Goal: Transaction & Acquisition: Purchase product/service

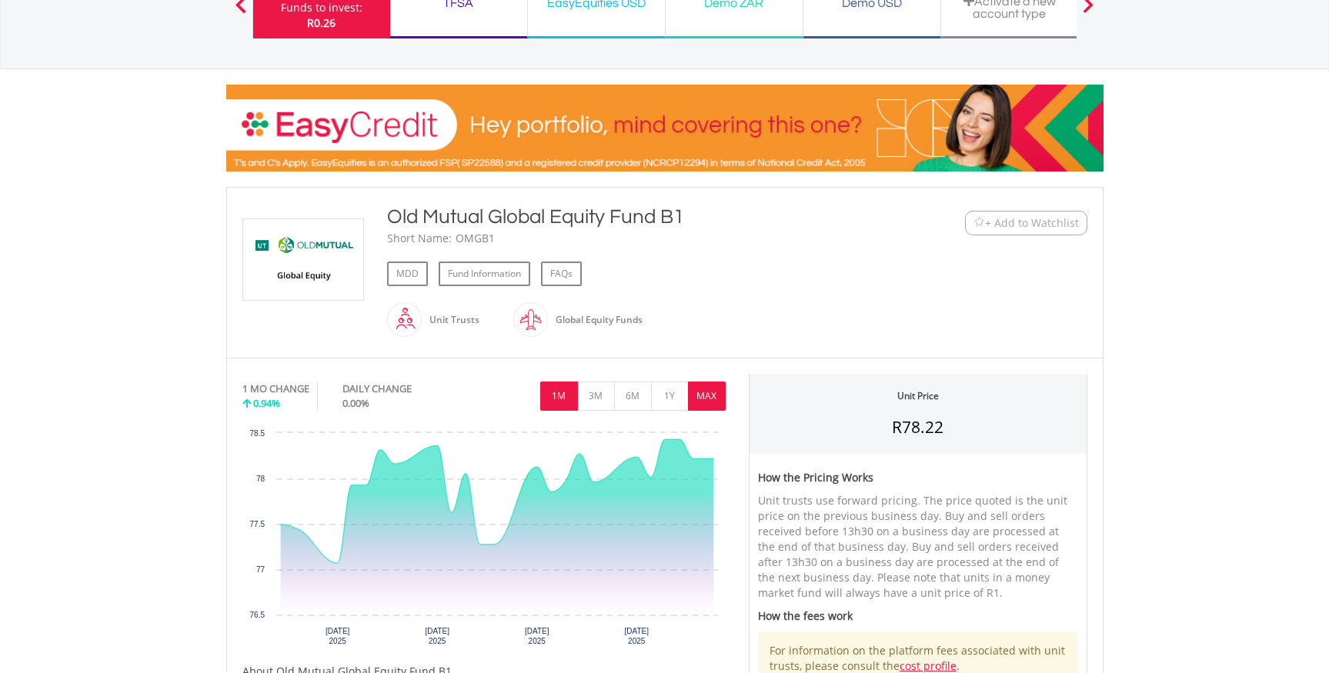
scroll to position [155, 0]
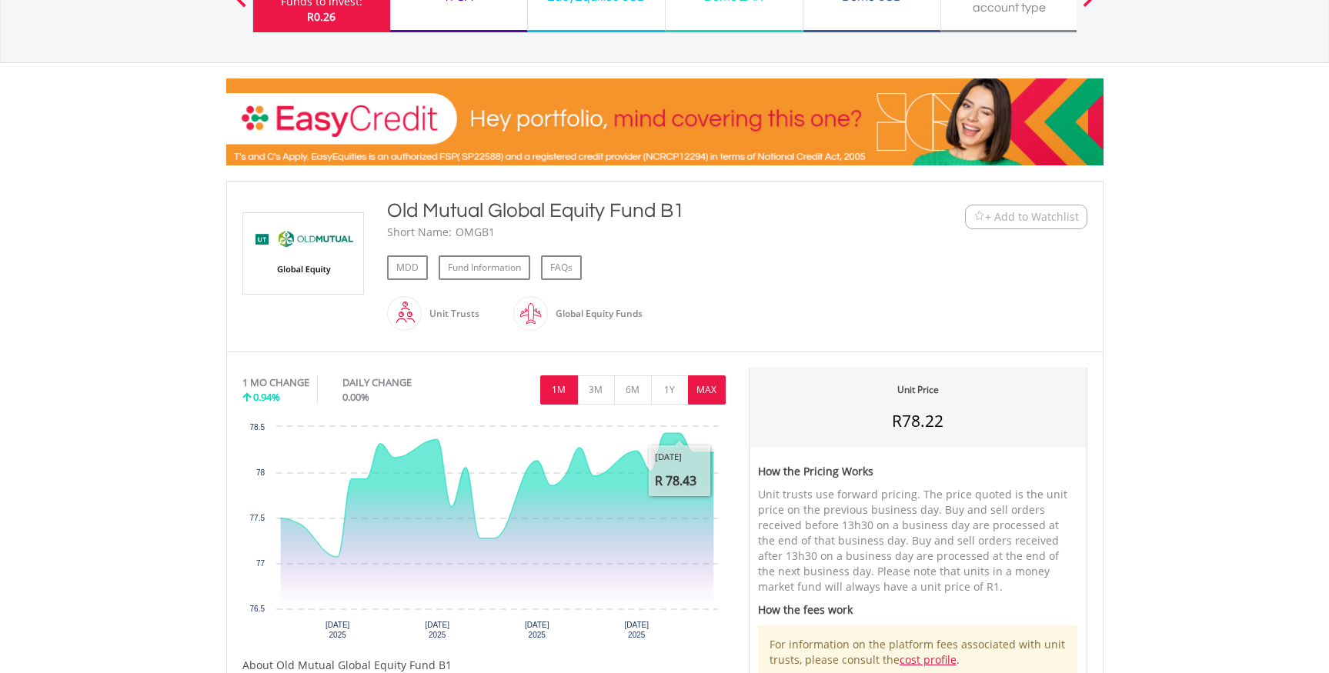
click at [705, 391] on button "MAX" at bounding box center [707, 390] width 38 height 29
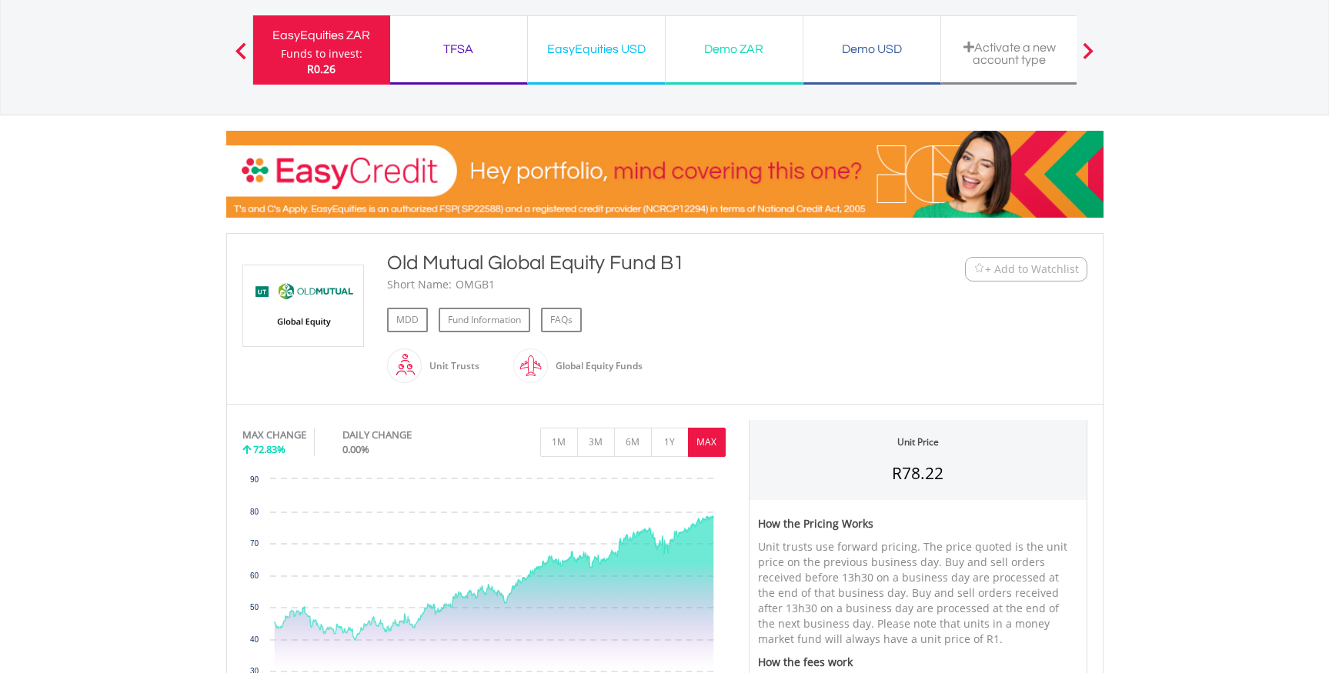
scroll to position [0, 0]
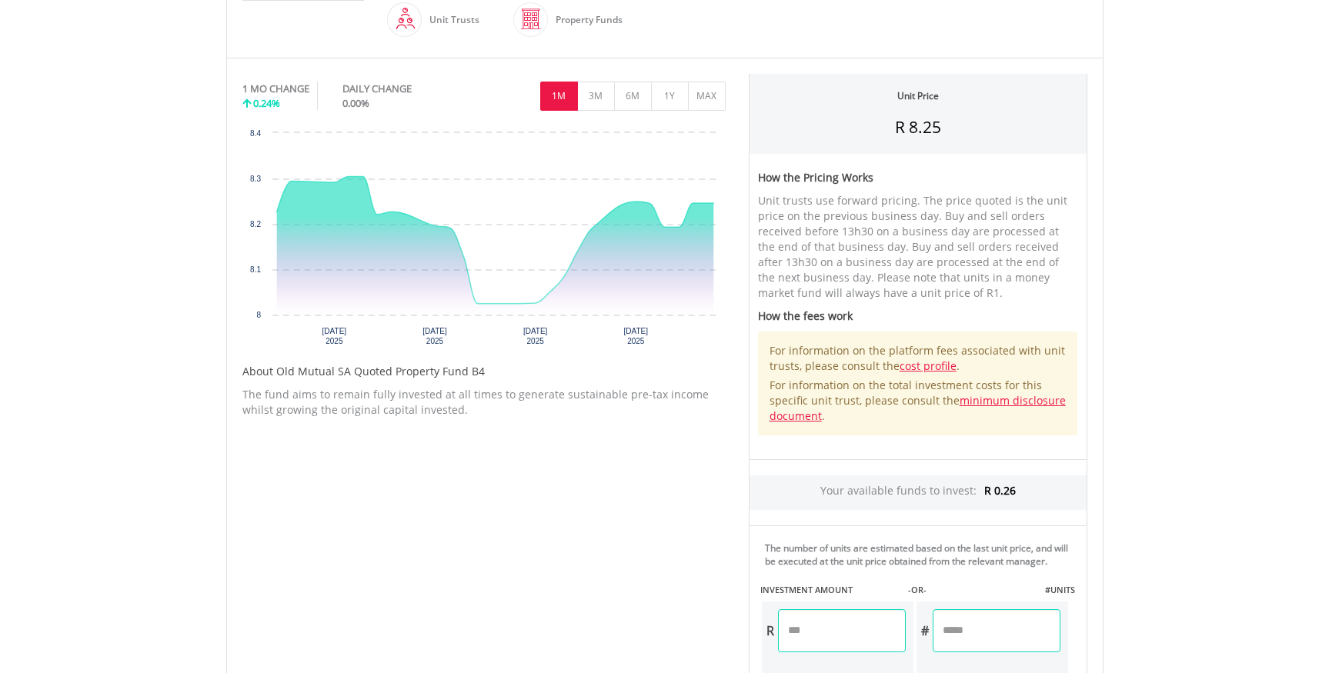
scroll to position [446, 0]
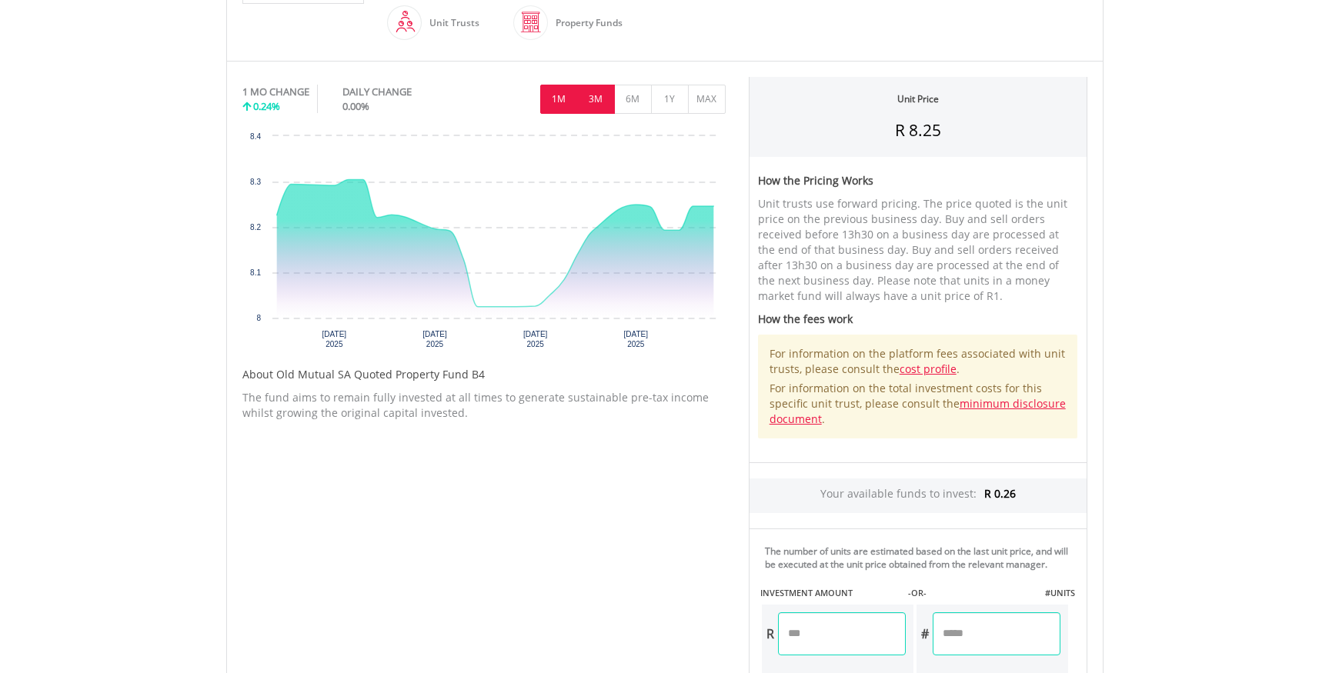
click at [586, 96] on button "3M" at bounding box center [596, 99] width 38 height 29
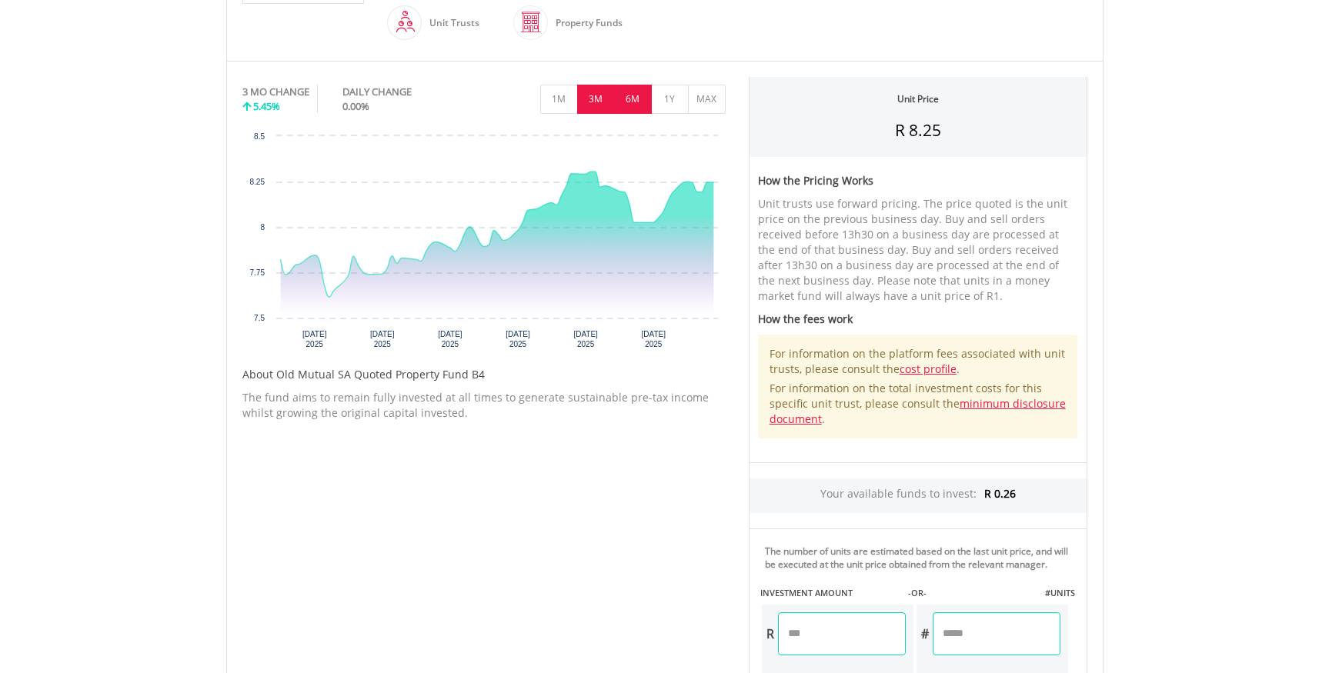
click at [632, 96] on button "6M" at bounding box center [633, 99] width 38 height 29
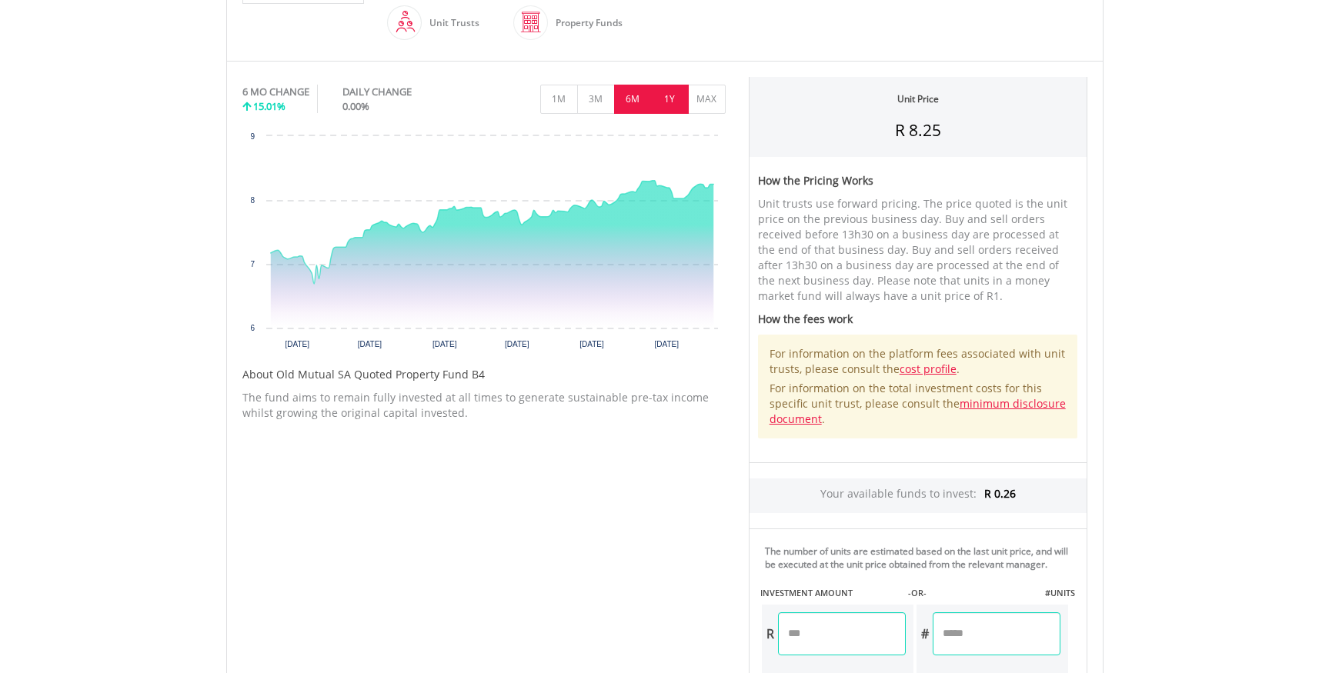
click at [666, 95] on button "1Y" at bounding box center [670, 99] width 38 height 29
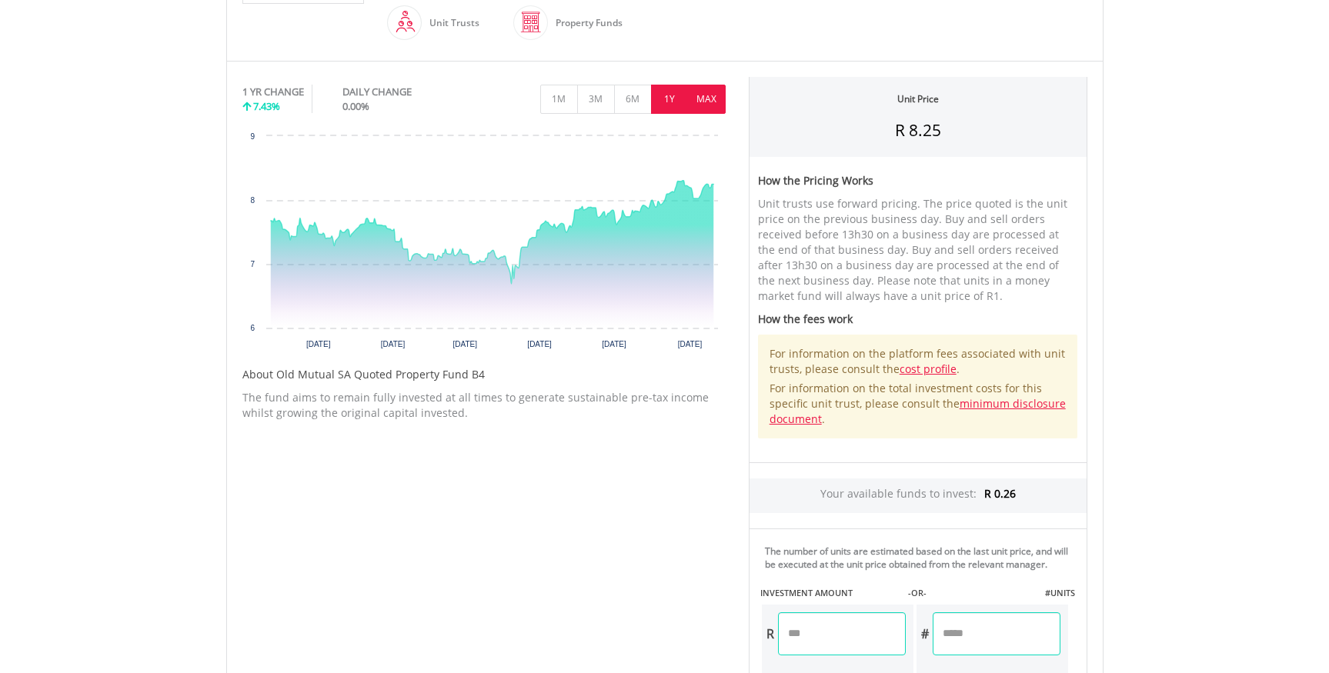
click at [709, 97] on button "MAX" at bounding box center [707, 99] width 38 height 29
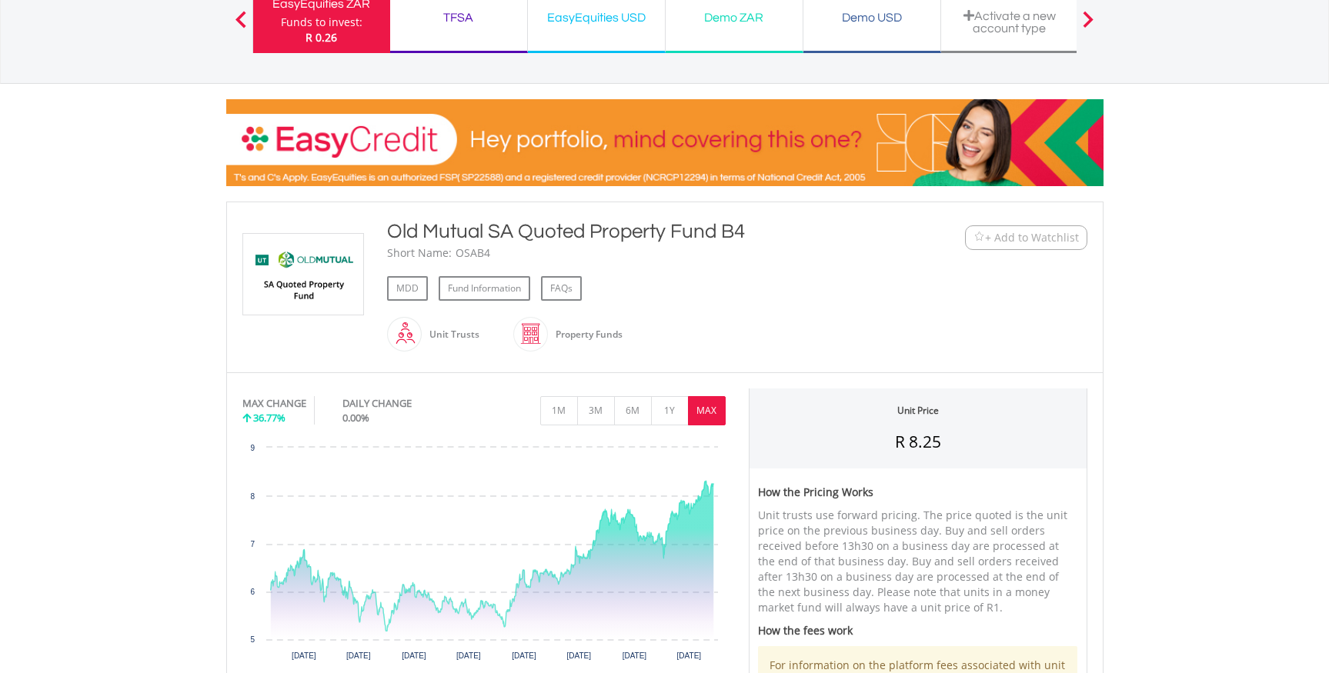
scroll to position [0, 0]
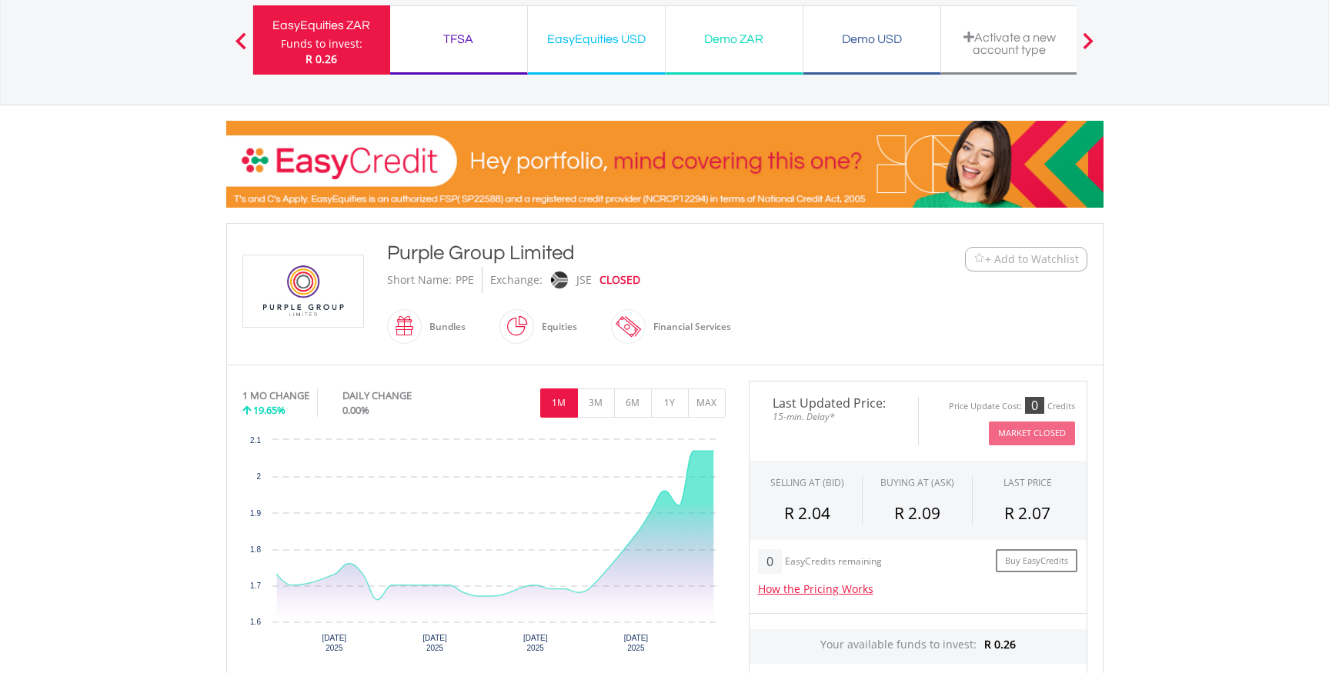
scroll to position [116, 0]
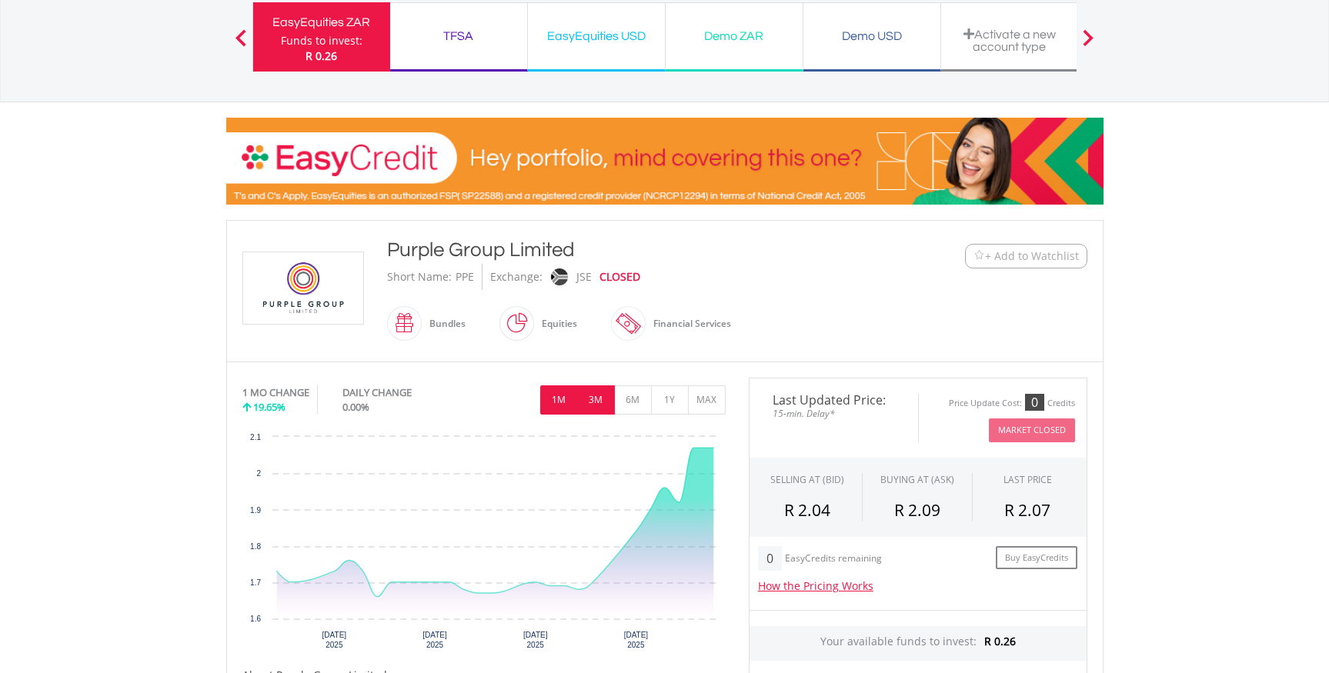
click at [598, 404] on button "3M" at bounding box center [596, 400] width 38 height 29
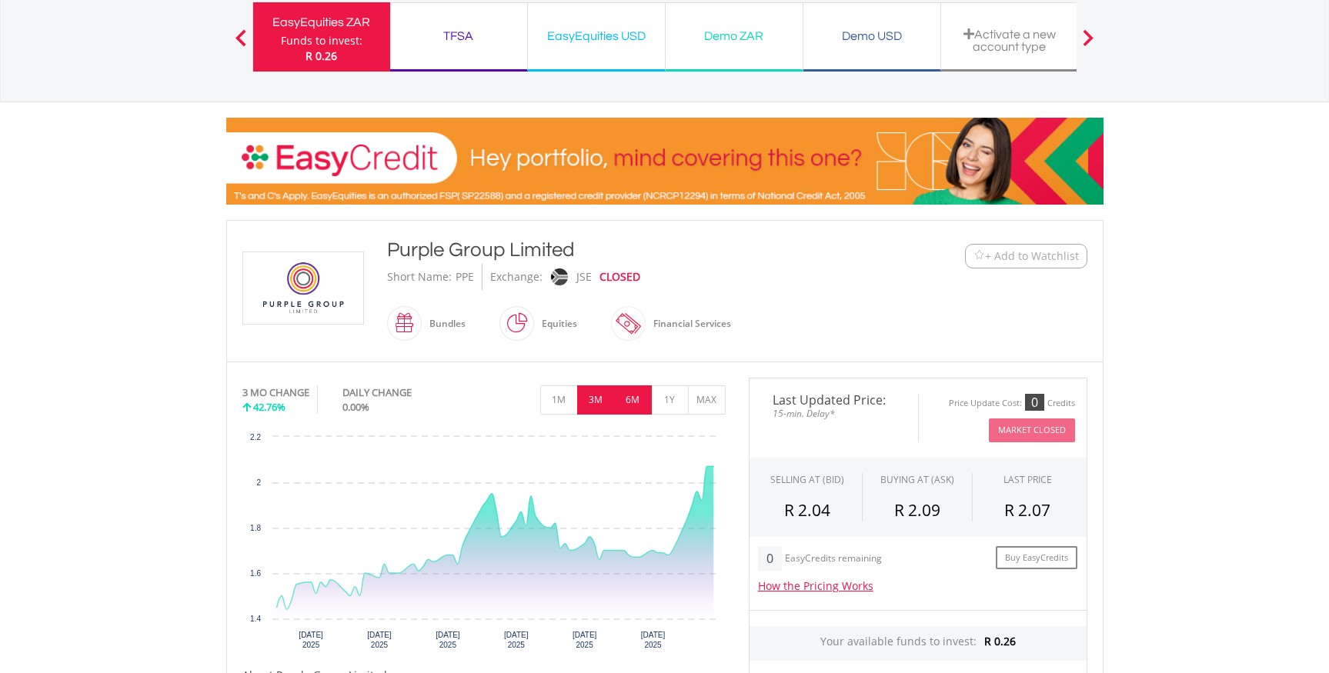
click at [622, 398] on button "6M" at bounding box center [633, 400] width 38 height 29
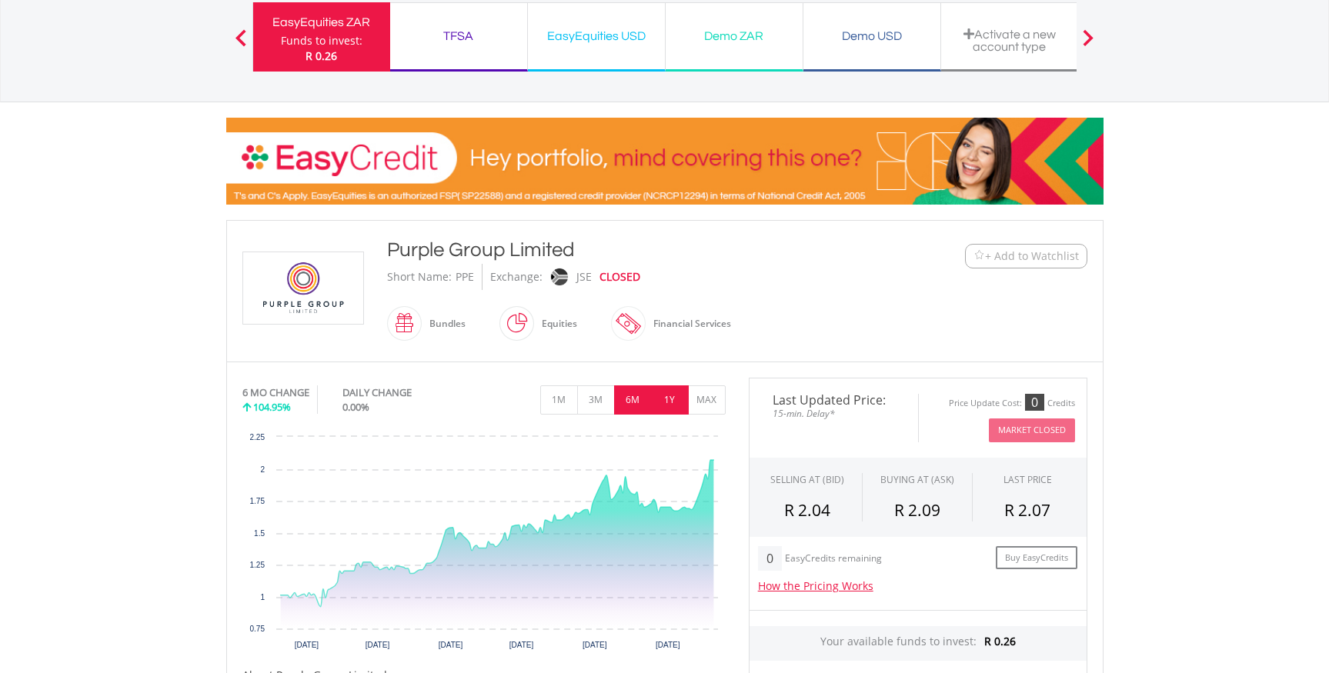
click at [670, 400] on button "1Y" at bounding box center [670, 400] width 38 height 29
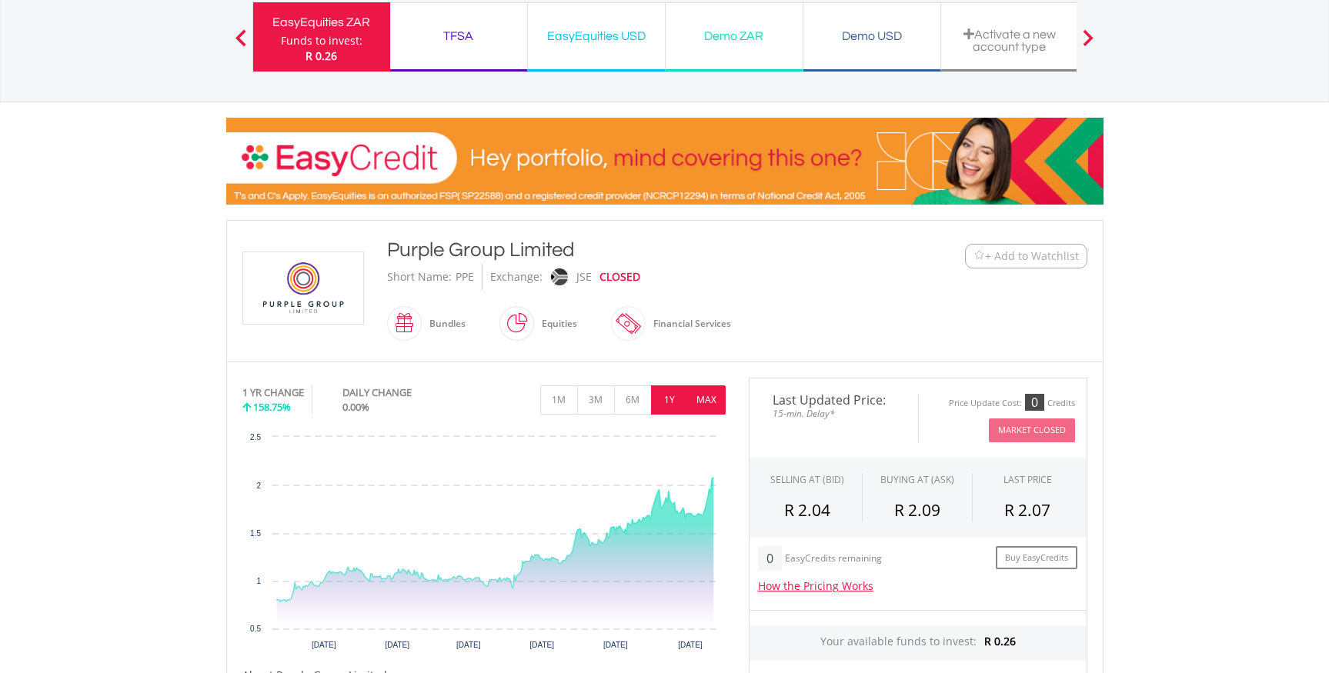
click at [697, 405] on button "MAX" at bounding box center [707, 400] width 38 height 29
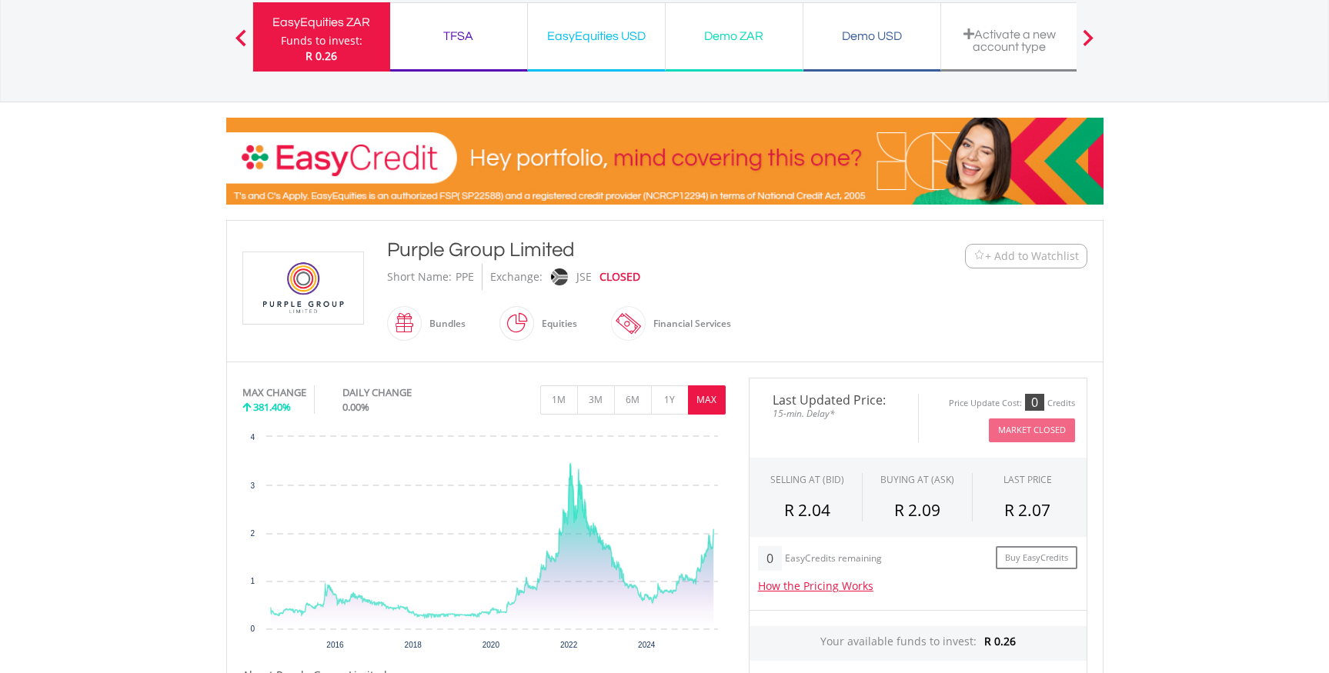
drag, startPoint x: 576, startPoint y: 247, endPoint x: 459, endPoint y: 246, distance: 116.2
click at [389, 248] on div "Purple Group Limited" at bounding box center [628, 250] width 483 height 28
click at [553, 250] on div "Purple Group Limited" at bounding box center [628, 250] width 483 height 28
click at [576, 249] on div "Purple Group Limited" at bounding box center [628, 250] width 483 height 28
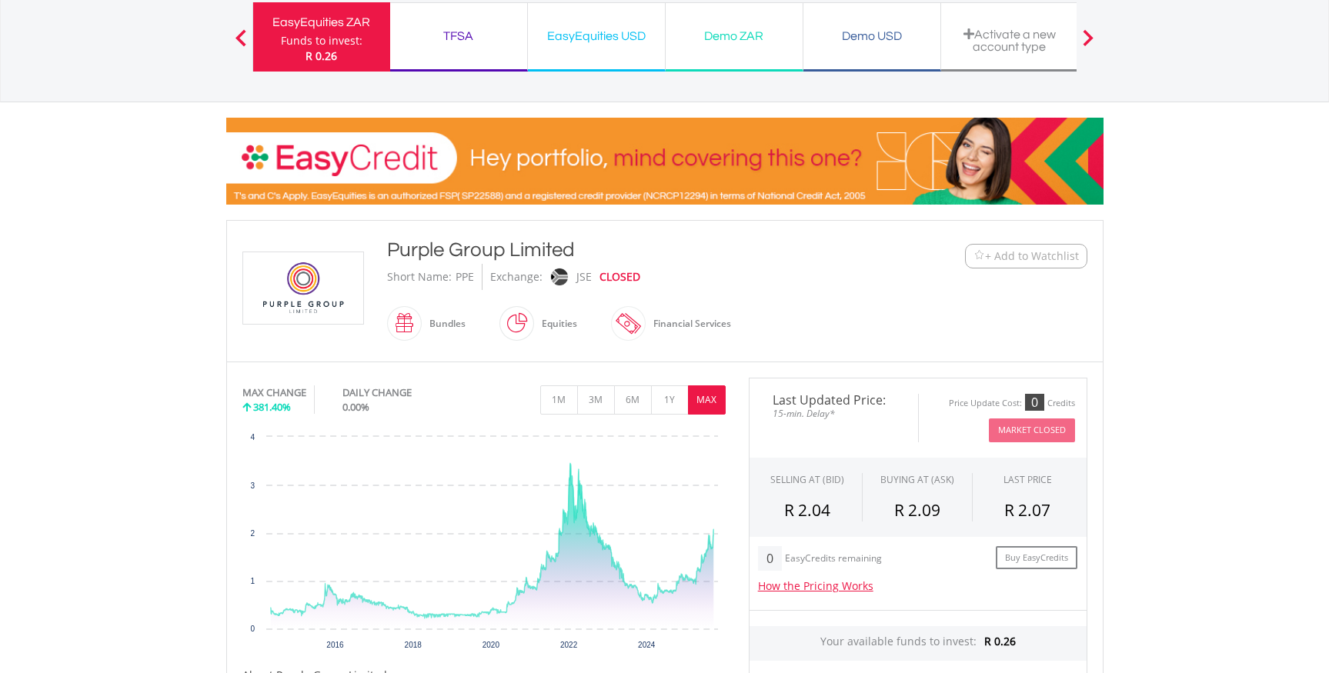
drag, startPoint x: 574, startPoint y: 249, endPoint x: 389, endPoint y: 249, distance: 184.7
click at [389, 249] on div "Purple Group Limited" at bounding box center [628, 250] width 483 height 28
copy div "Purple Group Limited"
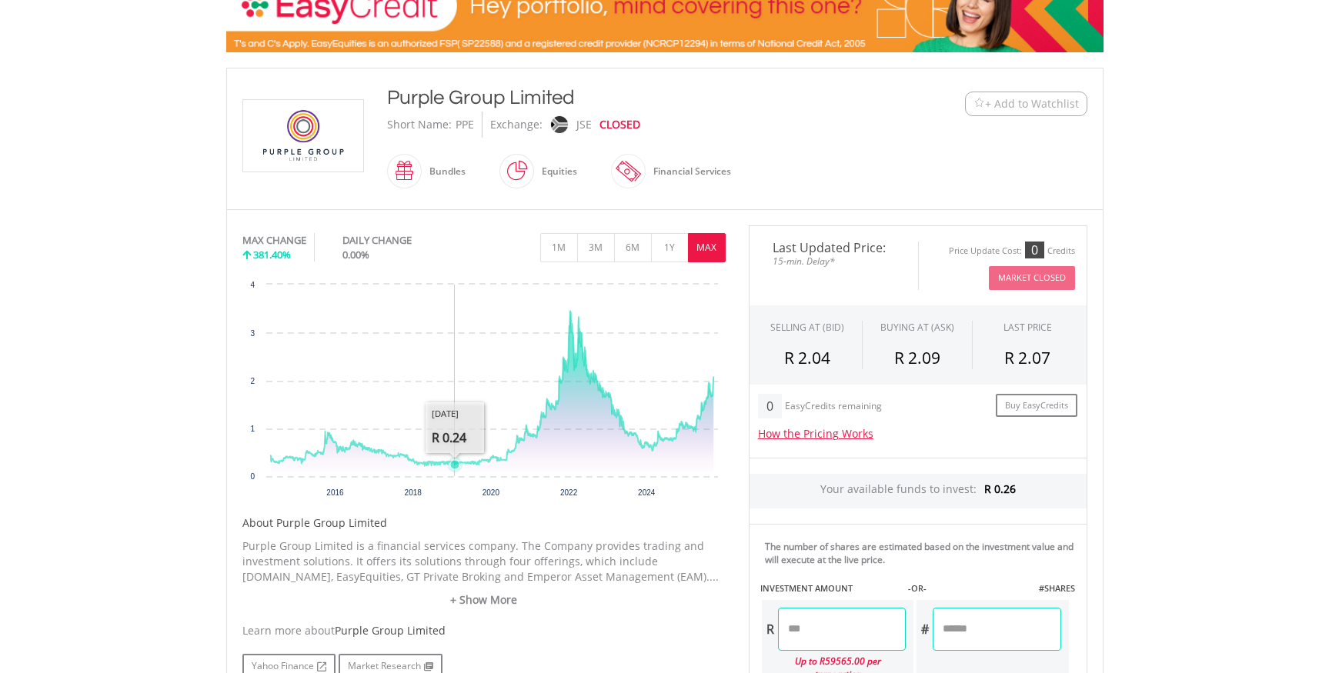
scroll to position [268, 0]
click at [570, 309] on icon "Interactive chart" at bounding box center [568, 311] width 9 height 9
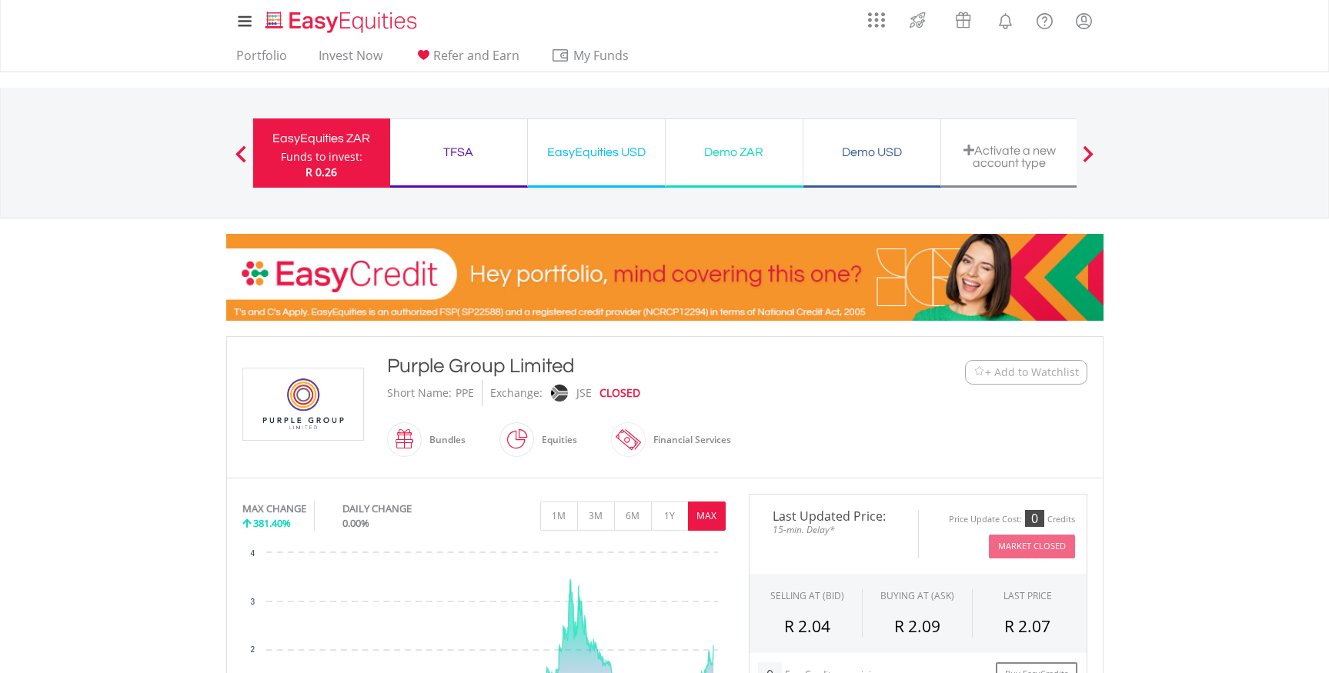
click at [569, 369] on div "Purple Group Limited" at bounding box center [628, 366] width 483 height 28
drag, startPoint x: 575, startPoint y: 365, endPoint x: 393, endPoint y: 363, distance: 182.4
click at [393, 363] on div "Purple Group Limited" at bounding box center [628, 366] width 483 height 28
click at [646, 443] on span at bounding box center [646, 440] width 0 height 35
click at [646, 438] on span at bounding box center [646, 440] width 0 height 35
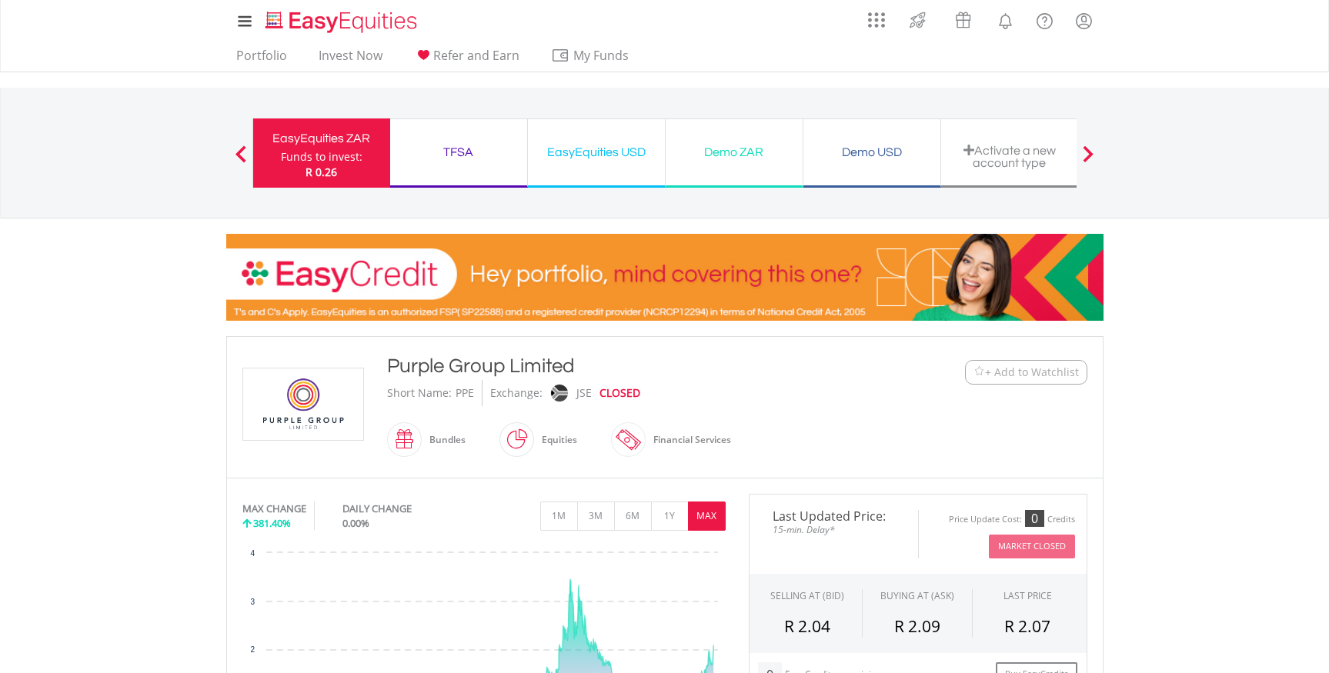
drag, startPoint x: 387, startPoint y: 365, endPoint x: 575, endPoint y: 364, distance: 187.8
click at [575, 364] on div "Purple Group Limited" at bounding box center [628, 366] width 483 height 28
copy div "Purple Group Limited"
